Goal: Task Accomplishment & Management: Manage account settings

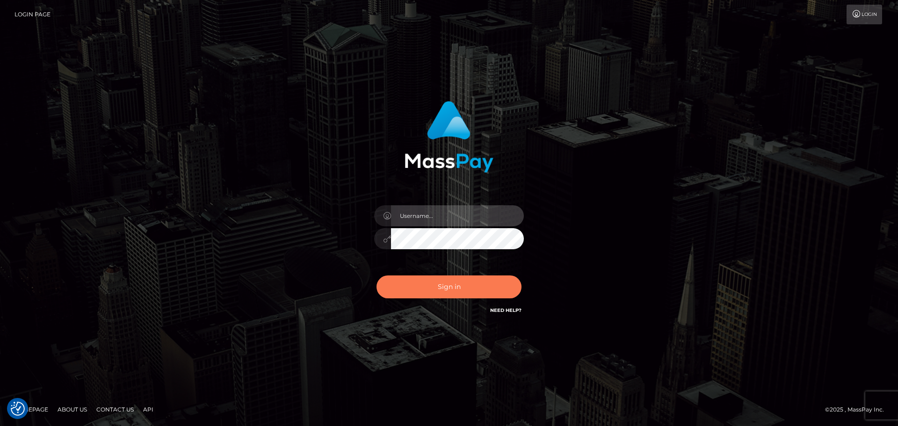
type input "[PERSON_NAME].B2Spin"
click at [502, 295] on button "Sign in" at bounding box center [449, 286] width 145 height 23
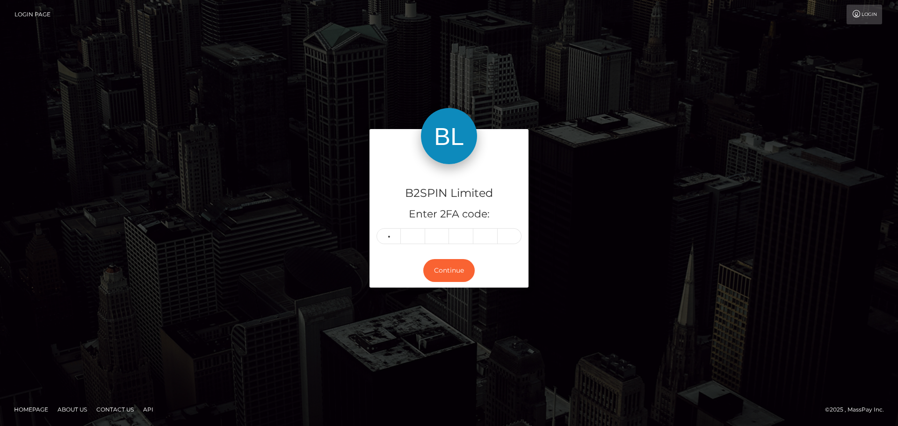
type input "0"
type input "1"
type input "9"
type input "6"
type input "4"
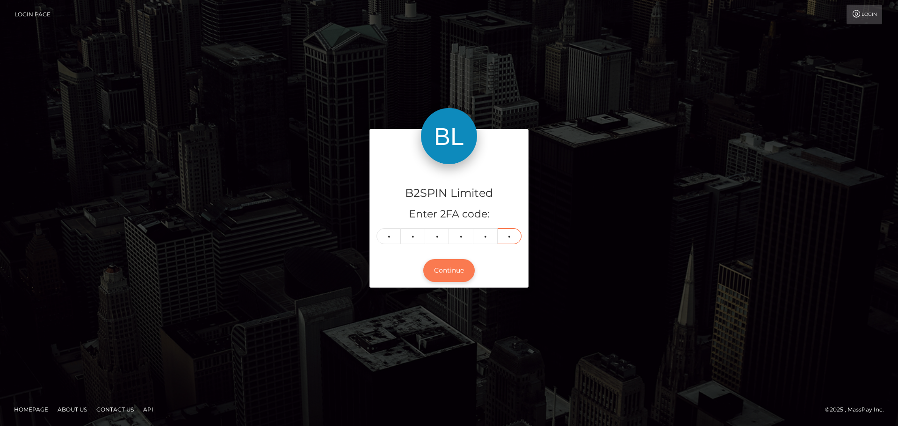
type input "4"
click at [448, 271] on button "Continue" at bounding box center [448, 270] width 51 height 23
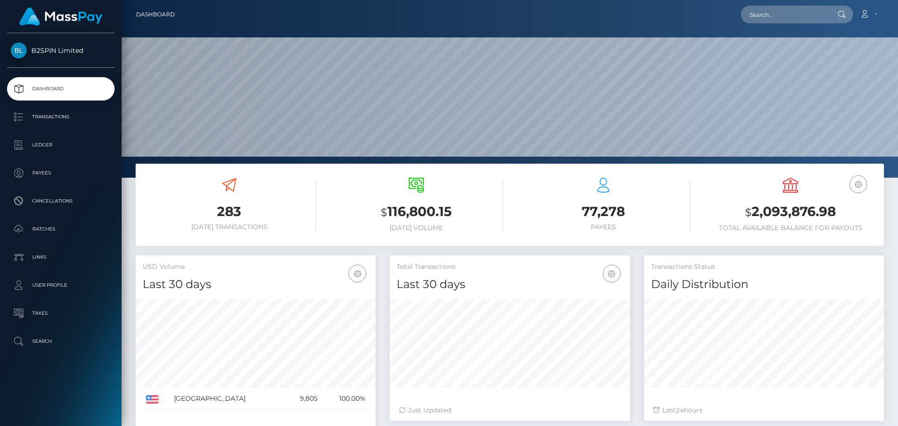
scroll to position [166, 240]
drag, startPoint x: 835, startPoint y: 210, endPoint x: 739, endPoint y: 222, distance: 97.0
click at [739, 222] on h3 "$ 2,093,876.98" at bounding box center [790, 212] width 173 height 19
copy h3 "$ 2,093,876.98"
